Goal: Entertainment & Leisure: Consume media (video, audio)

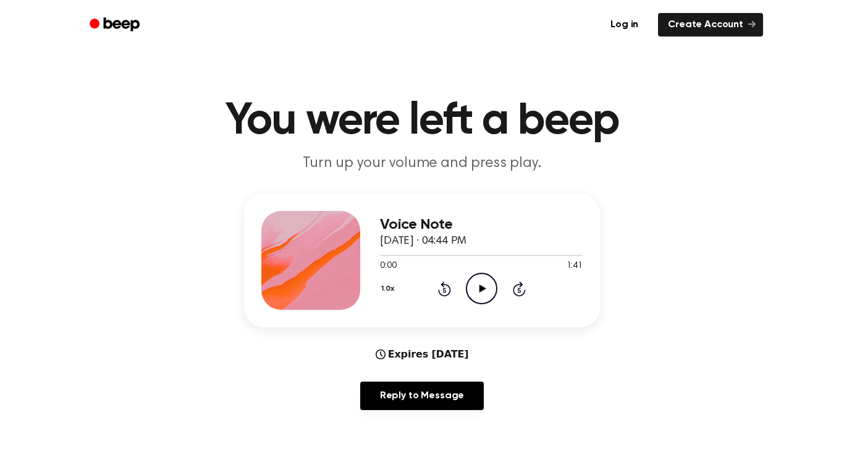
click at [470, 289] on icon "Play Audio" at bounding box center [482, 289] width 32 height 32
click at [470, 289] on icon "Pause Audio" at bounding box center [482, 289] width 32 height 32
click at [533, 286] on div "1.0x Rewind 5 seconds Play Audio Skip 5 seconds" at bounding box center [481, 289] width 203 height 32
click at [485, 279] on icon "Play Audio" at bounding box center [482, 289] width 32 height 32
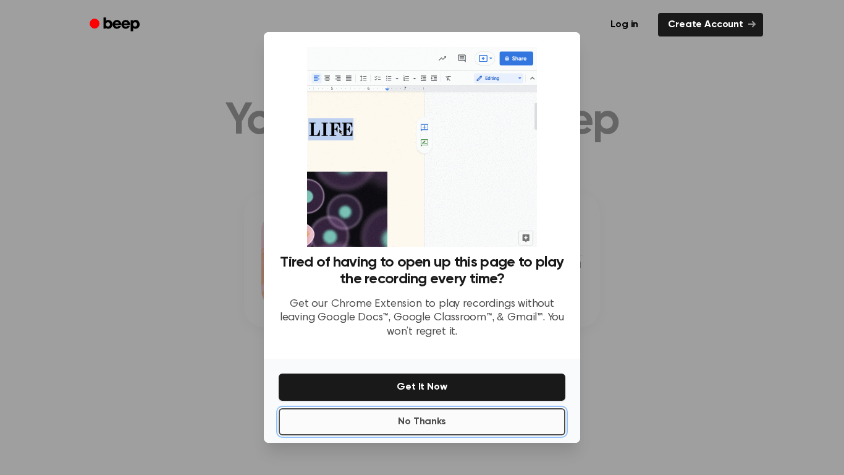
click at [499, 425] on button "No Thanks" at bounding box center [422, 421] width 287 height 27
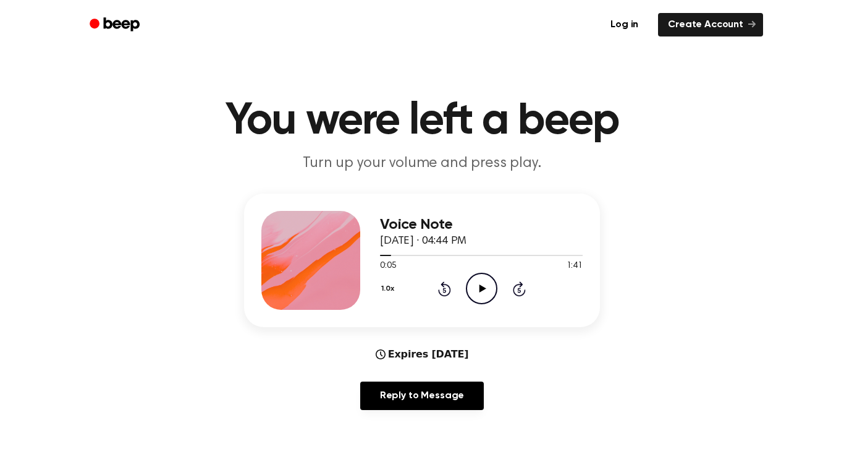
click at [478, 287] on icon "Play Audio" at bounding box center [482, 289] width 32 height 32
click at [478, 287] on icon "Pause Audio" at bounding box center [482, 289] width 32 height 32
click at [478, 287] on icon "Play Audio" at bounding box center [482, 289] width 32 height 32
click at [388, 255] on div at bounding box center [481, 255] width 203 height 1
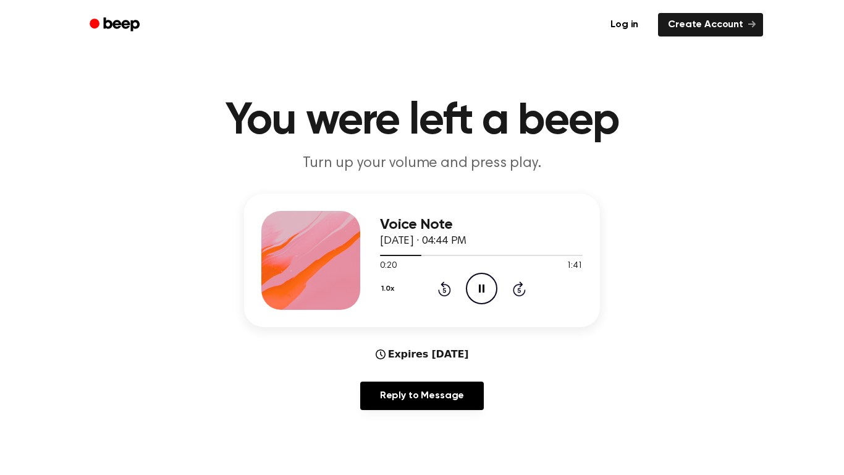
click at [480, 289] on icon at bounding box center [482, 288] width 6 height 8
click at [480, 289] on icon at bounding box center [482, 288] width 7 height 8
click at [480, 289] on icon at bounding box center [482, 288] width 6 height 8
click at [480, 289] on icon at bounding box center [482, 288] width 7 height 8
click at [480, 289] on icon at bounding box center [482, 288] width 6 height 8
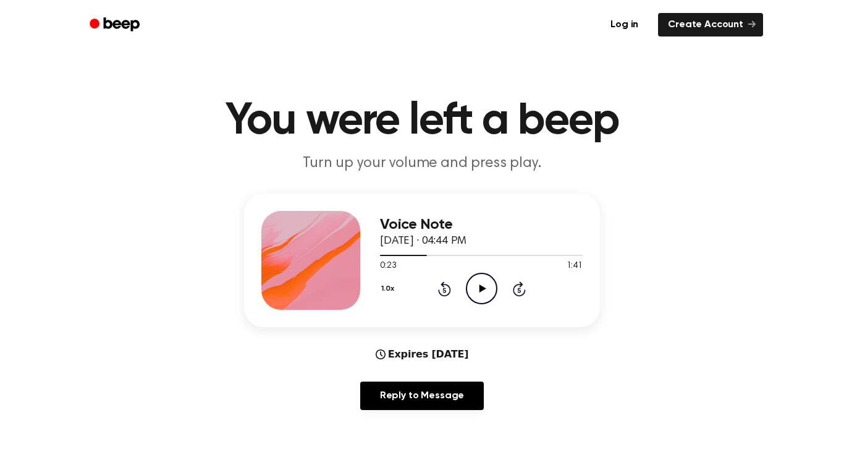
click at [480, 289] on icon at bounding box center [482, 288] width 7 height 8
click at [480, 289] on icon at bounding box center [482, 288] width 6 height 8
click at [480, 289] on icon at bounding box center [482, 288] width 7 height 8
click at [480, 289] on icon at bounding box center [482, 288] width 6 height 8
click at [480, 289] on icon at bounding box center [482, 288] width 7 height 8
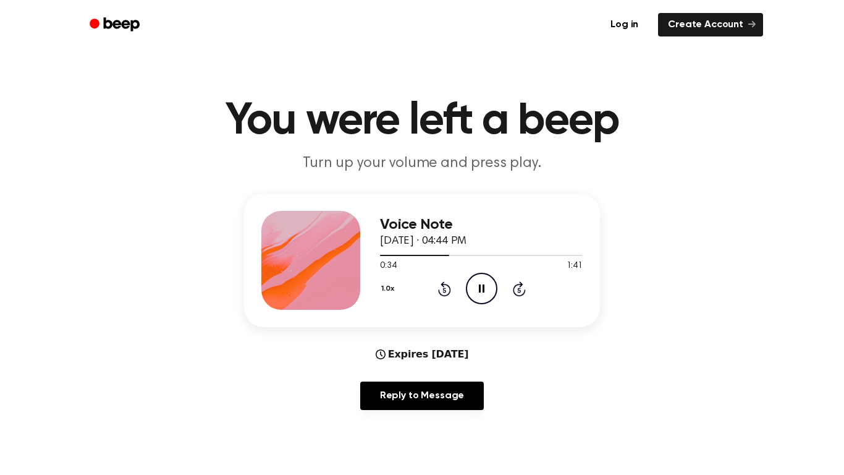
click at [480, 289] on icon at bounding box center [482, 288] width 6 height 8
click at [480, 289] on icon at bounding box center [482, 288] width 7 height 8
click at [480, 289] on icon at bounding box center [482, 288] width 6 height 8
click at [480, 289] on icon at bounding box center [482, 288] width 7 height 8
click at [480, 289] on icon at bounding box center [482, 288] width 6 height 8
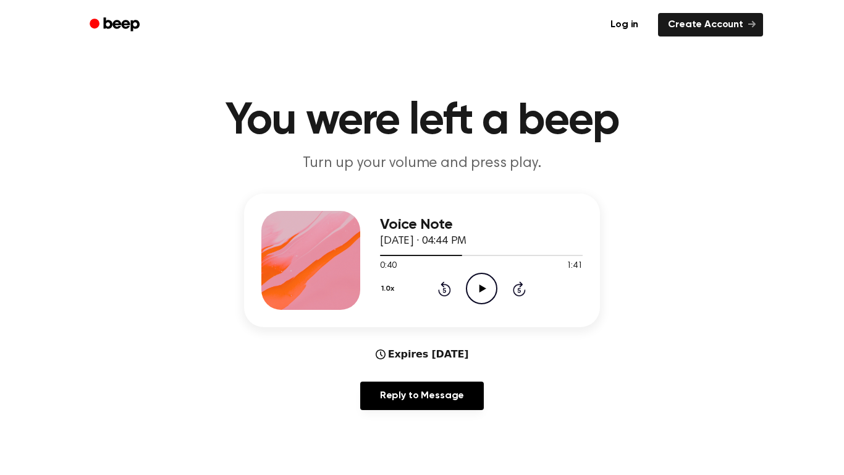
click at [480, 289] on icon at bounding box center [482, 288] width 7 height 8
click at [480, 289] on icon at bounding box center [482, 288] width 6 height 8
click at [480, 289] on icon at bounding box center [482, 288] width 7 height 8
click at [480, 289] on icon at bounding box center [482, 288] width 6 height 8
click at [480, 289] on icon at bounding box center [482, 288] width 7 height 8
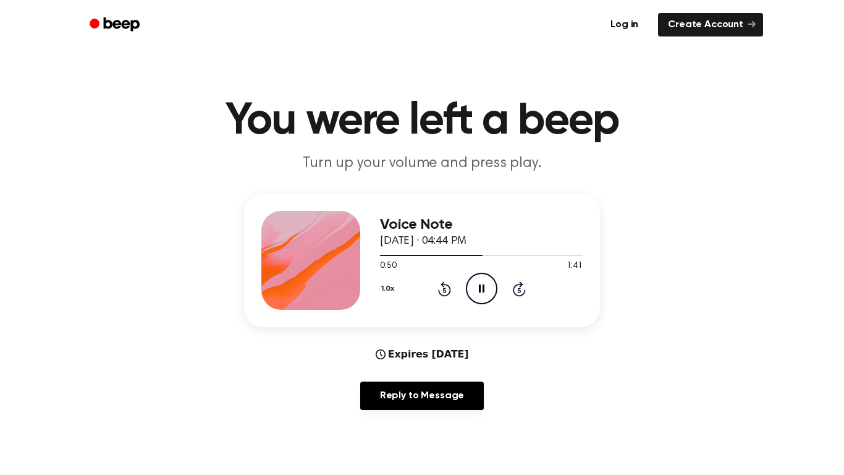
click at [480, 289] on icon at bounding box center [482, 288] width 6 height 8
click at [480, 289] on icon at bounding box center [482, 288] width 7 height 8
click at [455, 257] on div at bounding box center [481, 255] width 203 height 10
click at [477, 278] on icon "Pause Audio" at bounding box center [482, 289] width 32 height 32
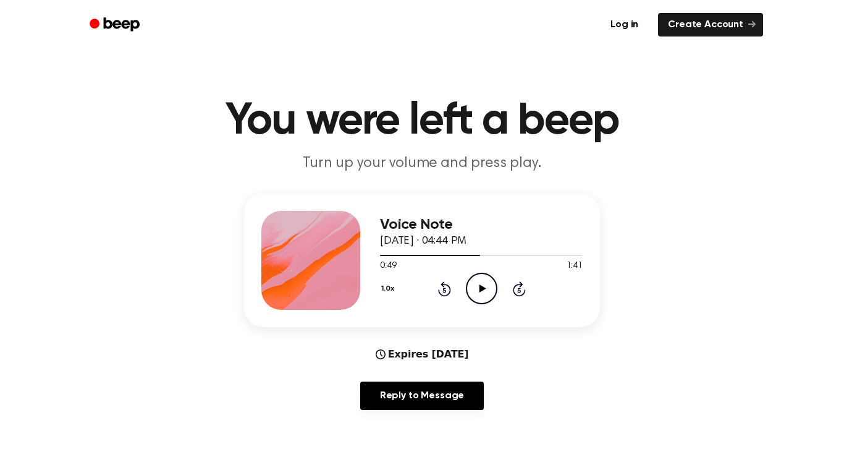
click at [477, 278] on icon "Play Audio" at bounding box center [482, 289] width 32 height 32
click at [477, 278] on icon "Pause Audio" at bounding box center [482, 289] width 32 height 32
click at [477, 278] on icon "Play Audio" at bounding box center [482, 289] width 32 height 32
click at [477, 278] on icon "Pause Audio" at bounding box center [482, 289] width 32 height 32
click at [477, 278] on icon "Play Audio" at bounding box center [482, 289] width 32 height 32
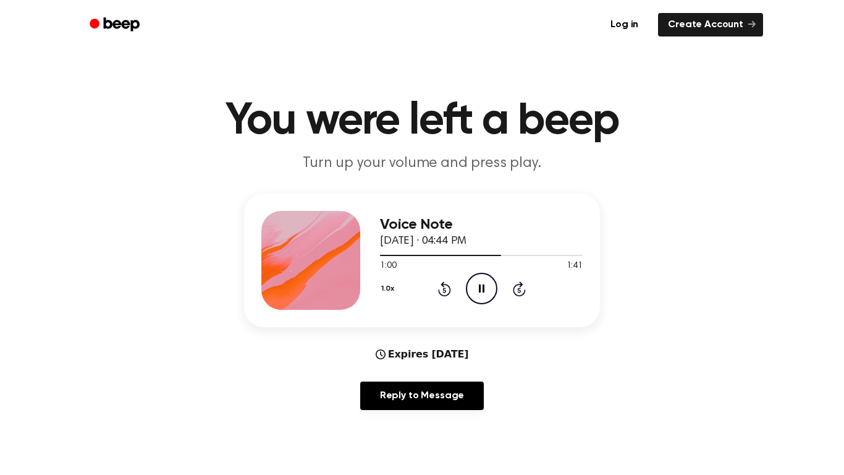
click at [477, 278] on icon "Pause Audio" at bounding box center [482, 289] width 32 height 32
click at [477, 278] on icon "Play Audio" at bounding box center [482, 289] width 32 height 32
click at [477, 278] on icon "Pause Audio" at bounding box center [482, 289] width 32 height 32
click at [477, 278] on icon "Play Audio" at bounding box center [482, 289] width 32 height 32
click at [477, 278] on icon "Pause Audio" at bounding box center [482, 289] width 32 height 32
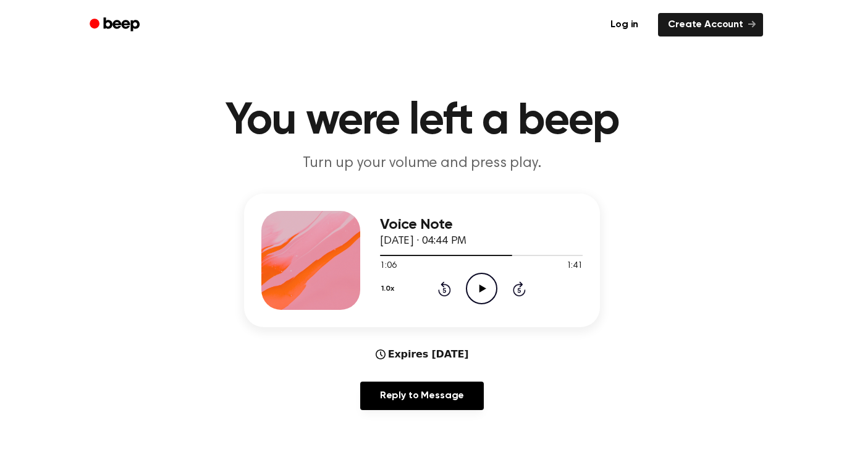
click at [477, 278] on icon "Play Audio" at bounding box center [482, 289] width 32 height 32
click at [477, 278] on icon "Pause Audio" at bounding box center [482, 289] width 32 height 32
click at [477, 278] on icon "Play Audio" at bounding box center [482, 289] width 32 height 32
click at [477, 278] on icon "Pause Audio" at bounding box center [482, 289] width 32 height 32
click at [477, 278] on icon "Play Audio" at bounding box center [482, 289] width 32 height 32
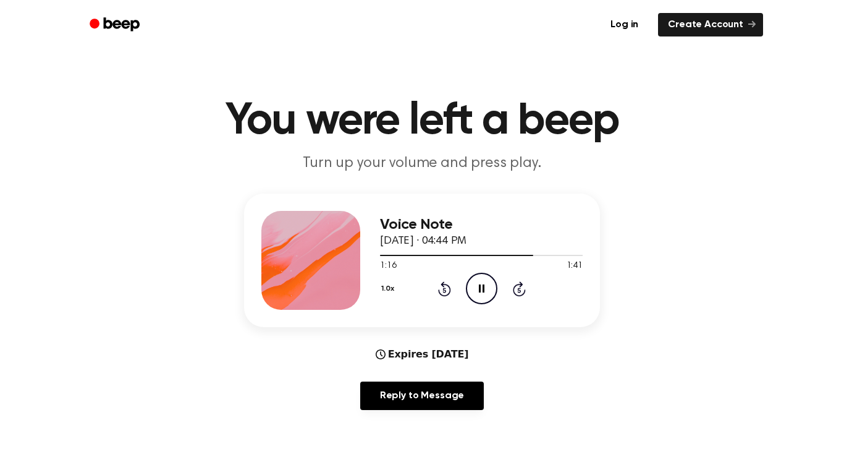
click at [477, 278] on icon "Pause Audio" at bounding box center [482, 289] width 32 height 32
click at [477, 278] on icon "Play Audio" at bounding box center [482, 289] width 32 height 32
click at [477, 278] on icon "Pause Audio" at bounding box center [482, 289] width 32 height 32
click at [477, 278] on icon "Play Audio" at bounding box center [482, 289] width 32 height 32
click at [477, 278] on icon "Pause Audio" at bounding box center [482, 289] width 32 height 32
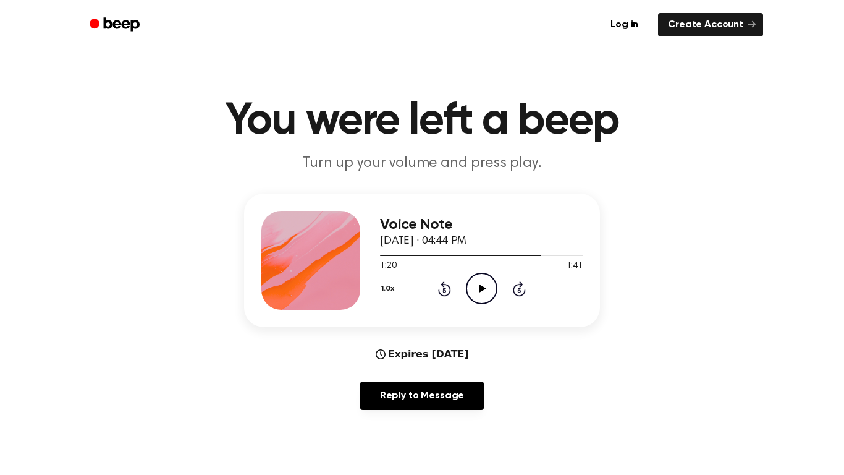
click at [477, 278] on icon "Play Audio" at bounding box center [482, 289] width 32 height 32
